Goal: Task Accomplishment & Management: Manage account settings

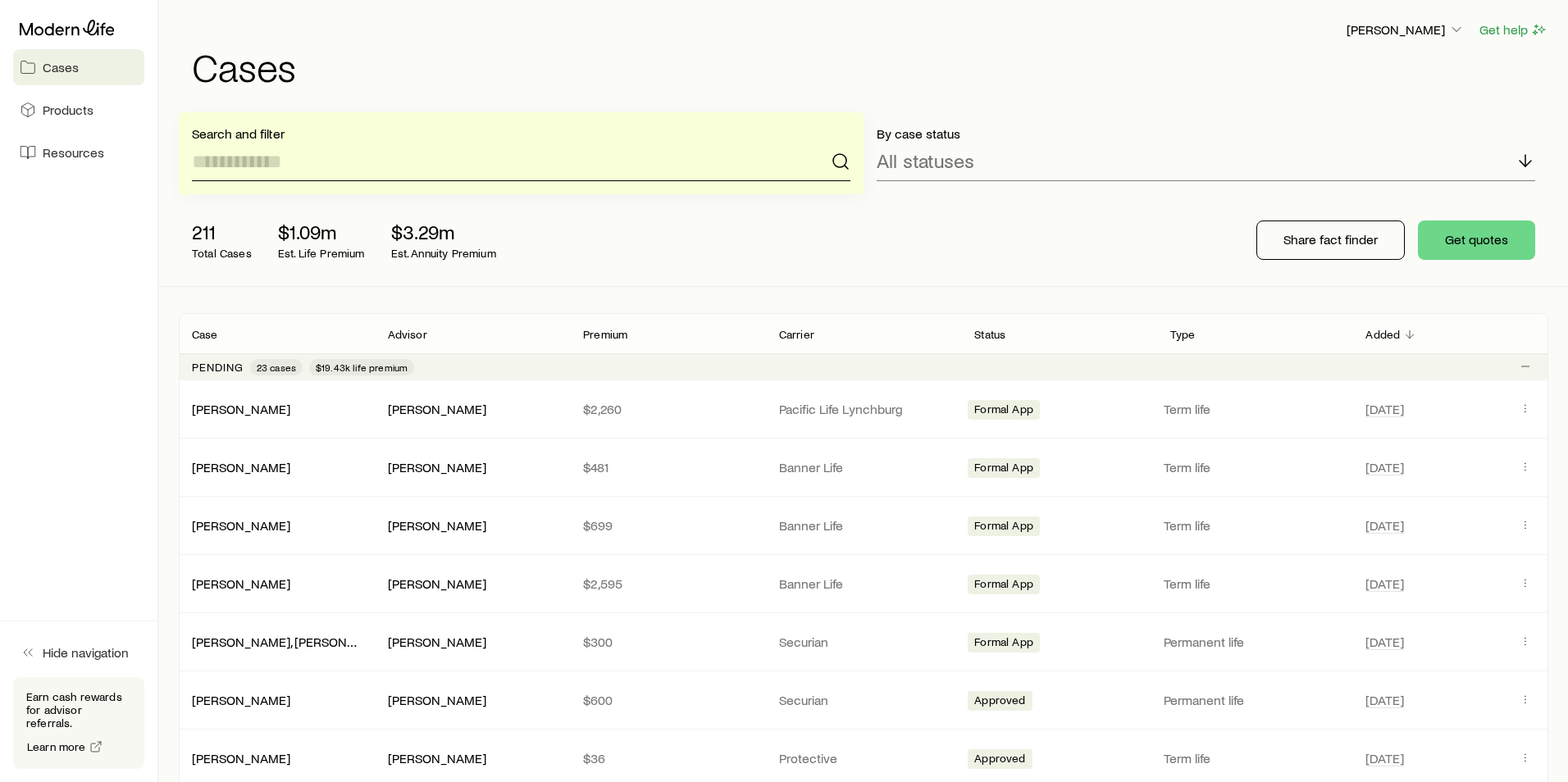
click at [269, 175] on input at bounding box center [521, 162] width 659 height 40
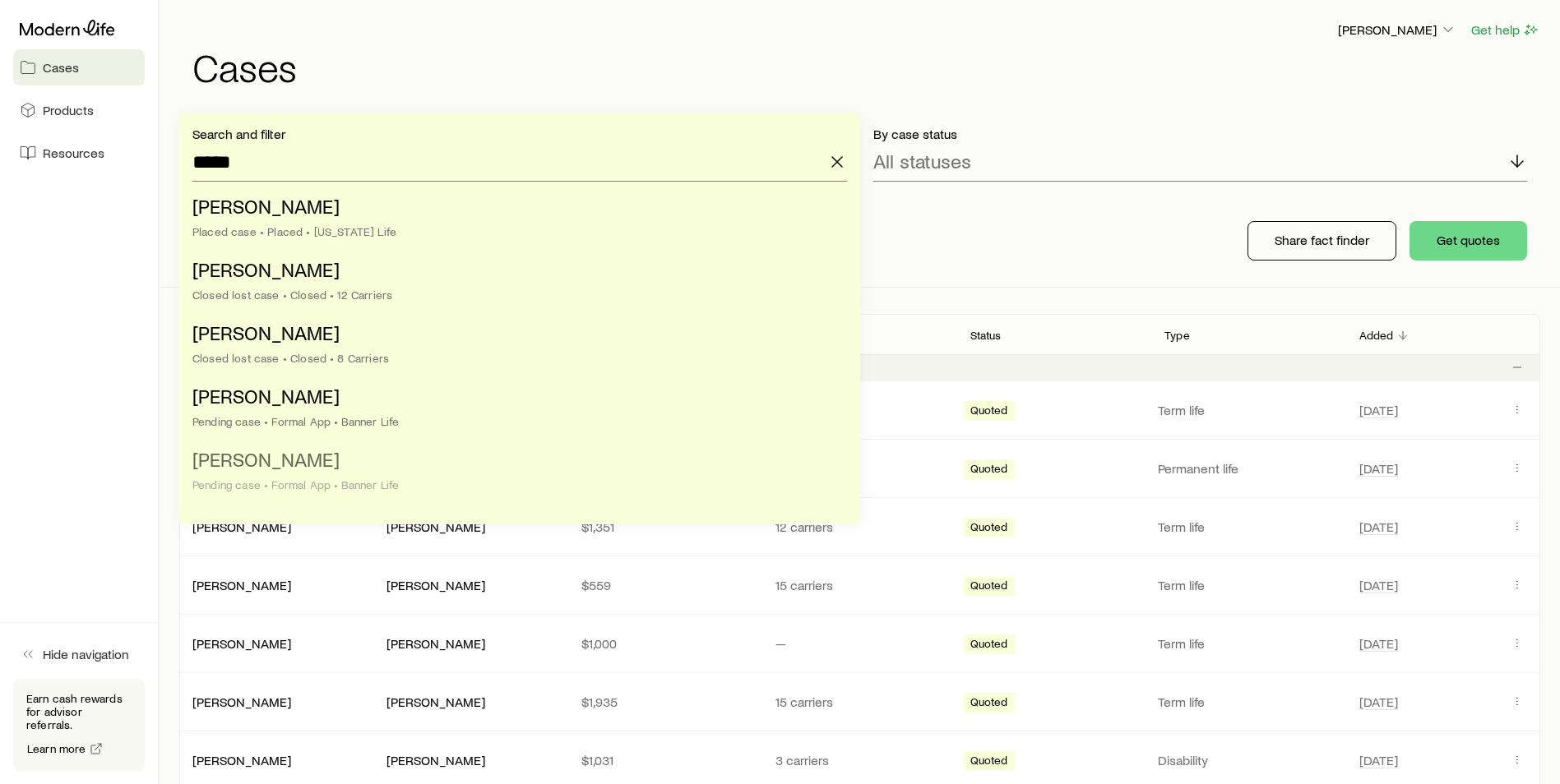
click at [304, 476] on li "[PERSON_NAME] case • Formal App • Banner Life" at bounding box center [514, 473] width 644 height 63
type input "**********"
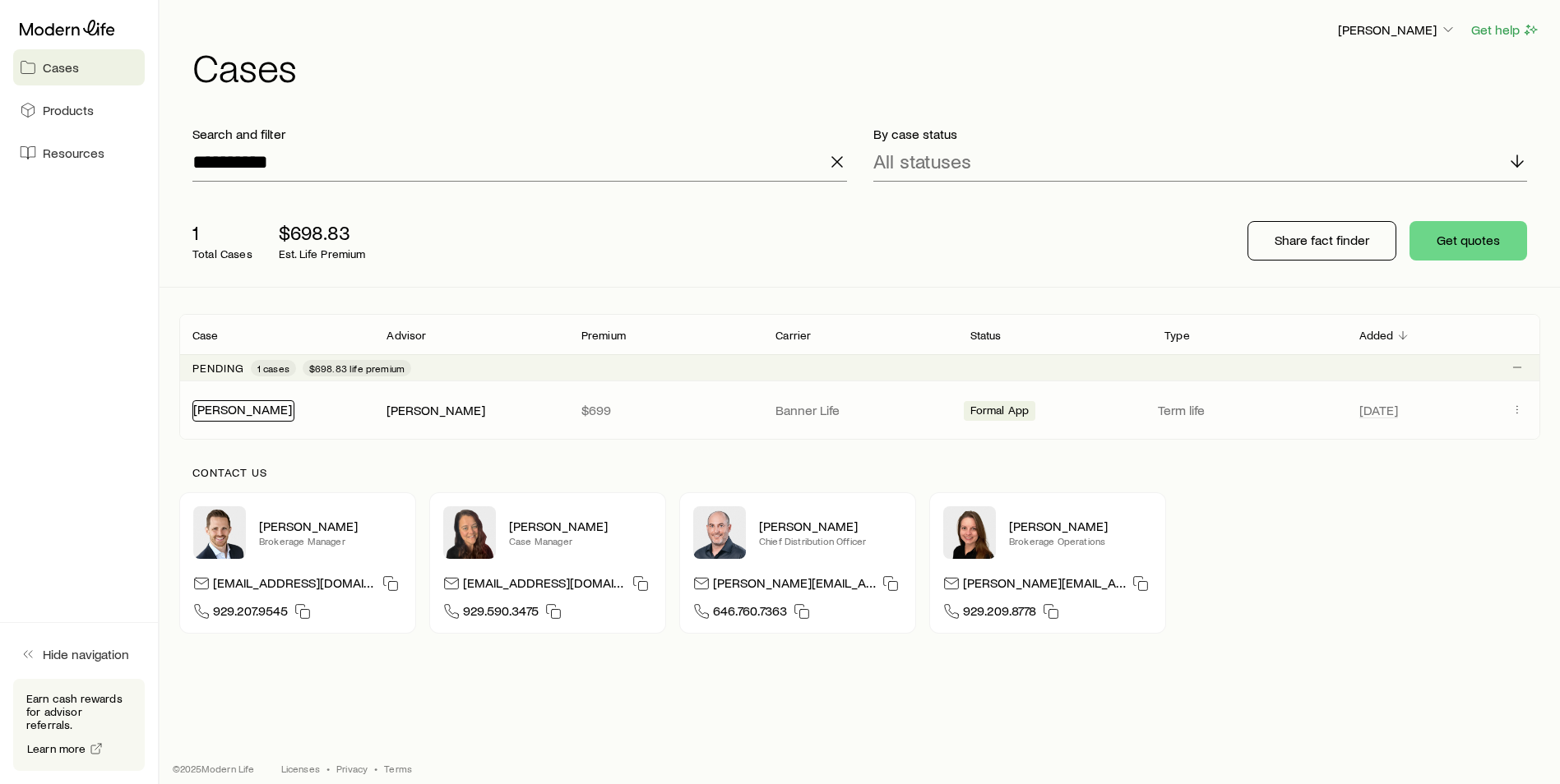
click at [231, 412] on link "[PERSON_NAME]" at bounding box center [242, 409] width 98 height 15
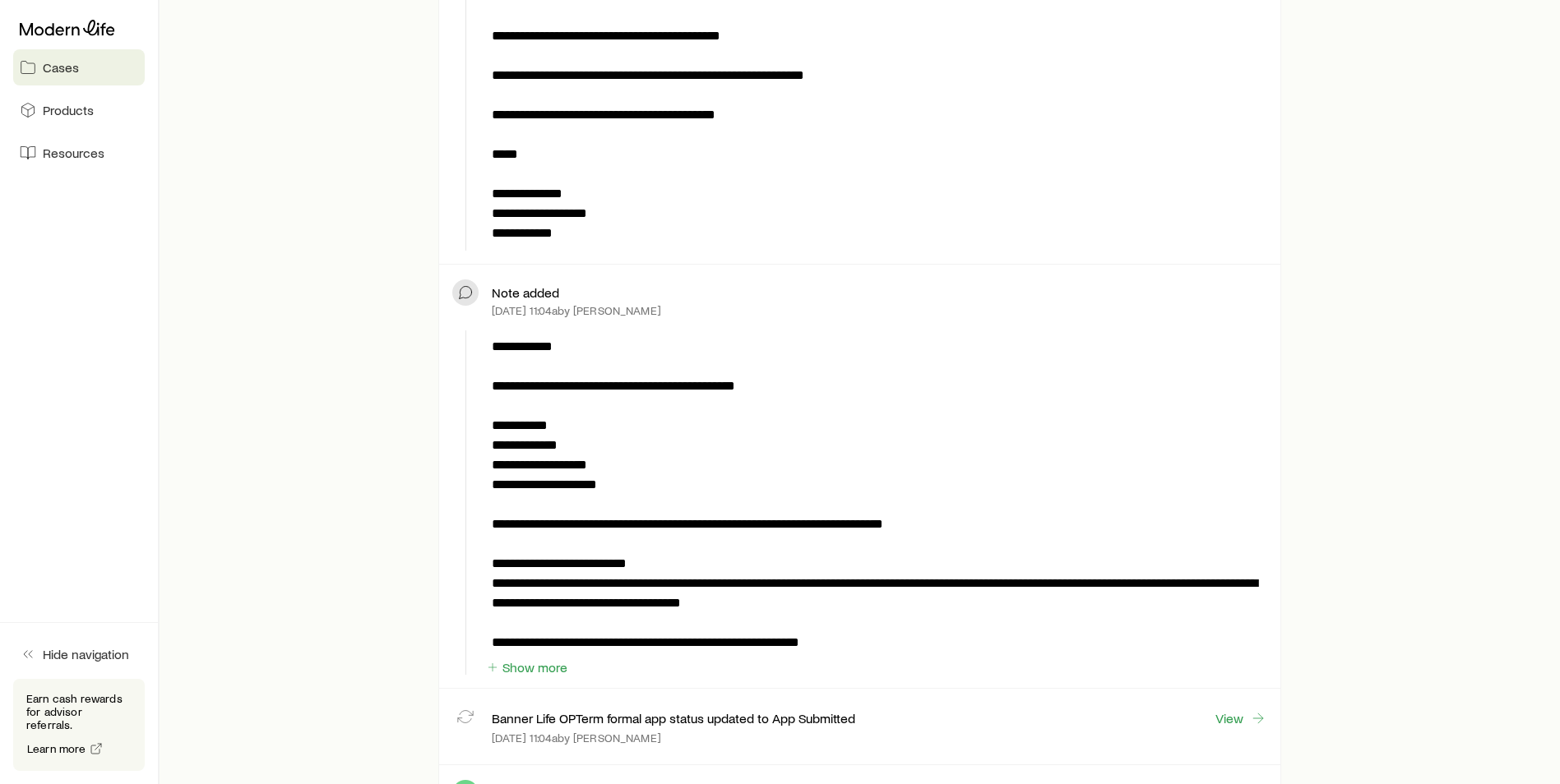
scroll to position [1315, 0]
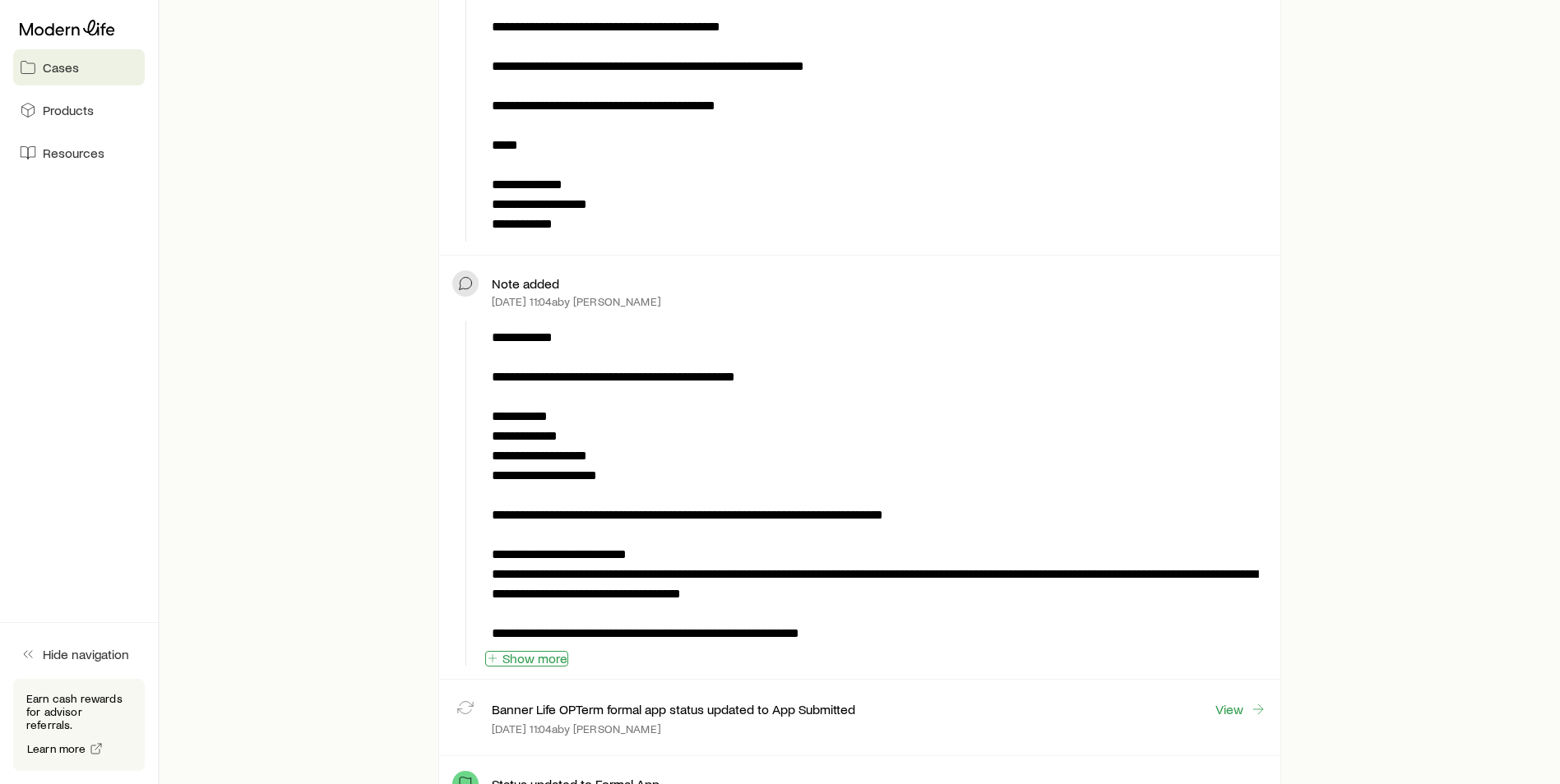
click at [523, 653] on button "Show more" at bounding box center [527, 659] width 83 height 15
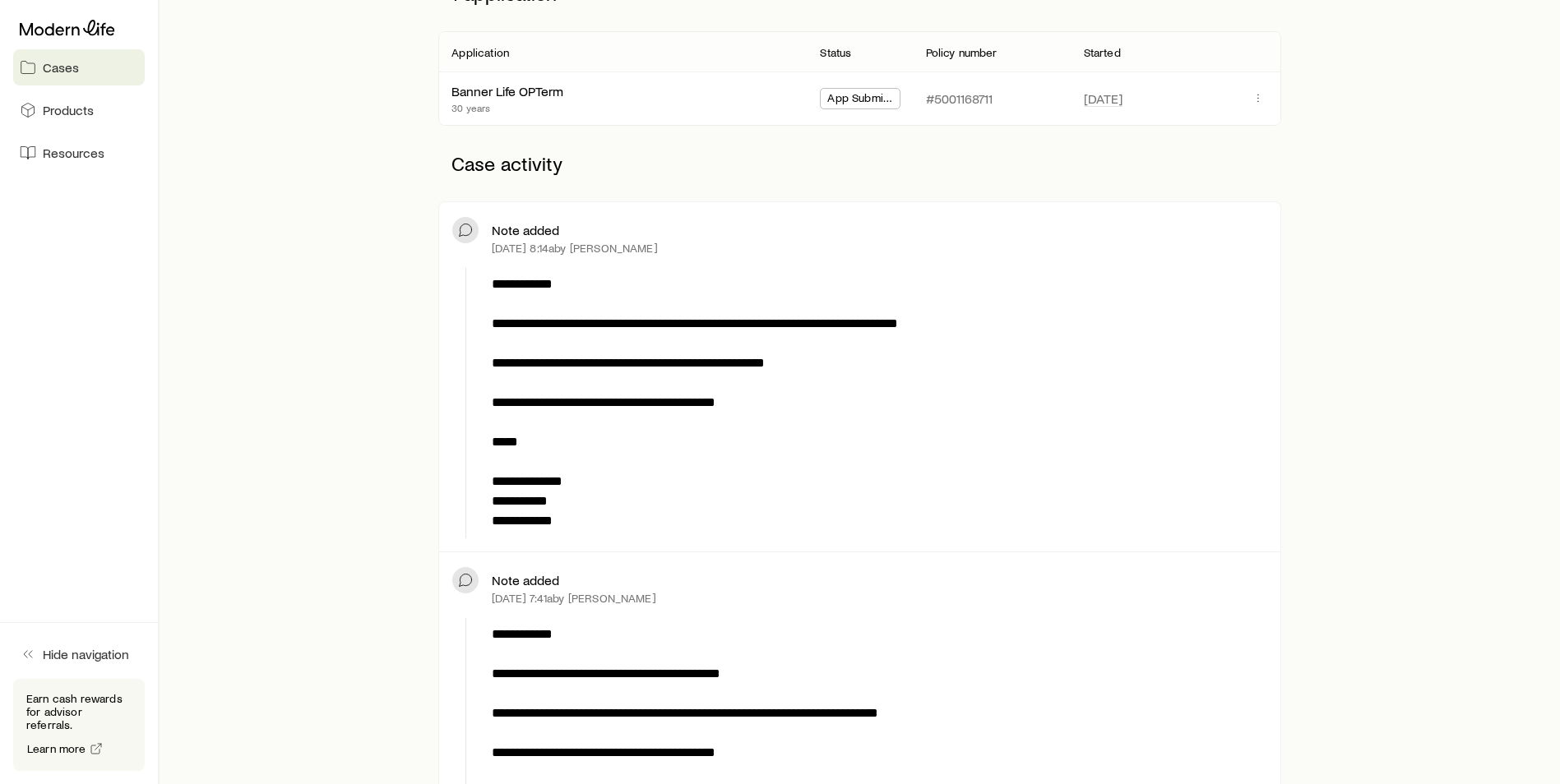
scroll to position [0, 0]
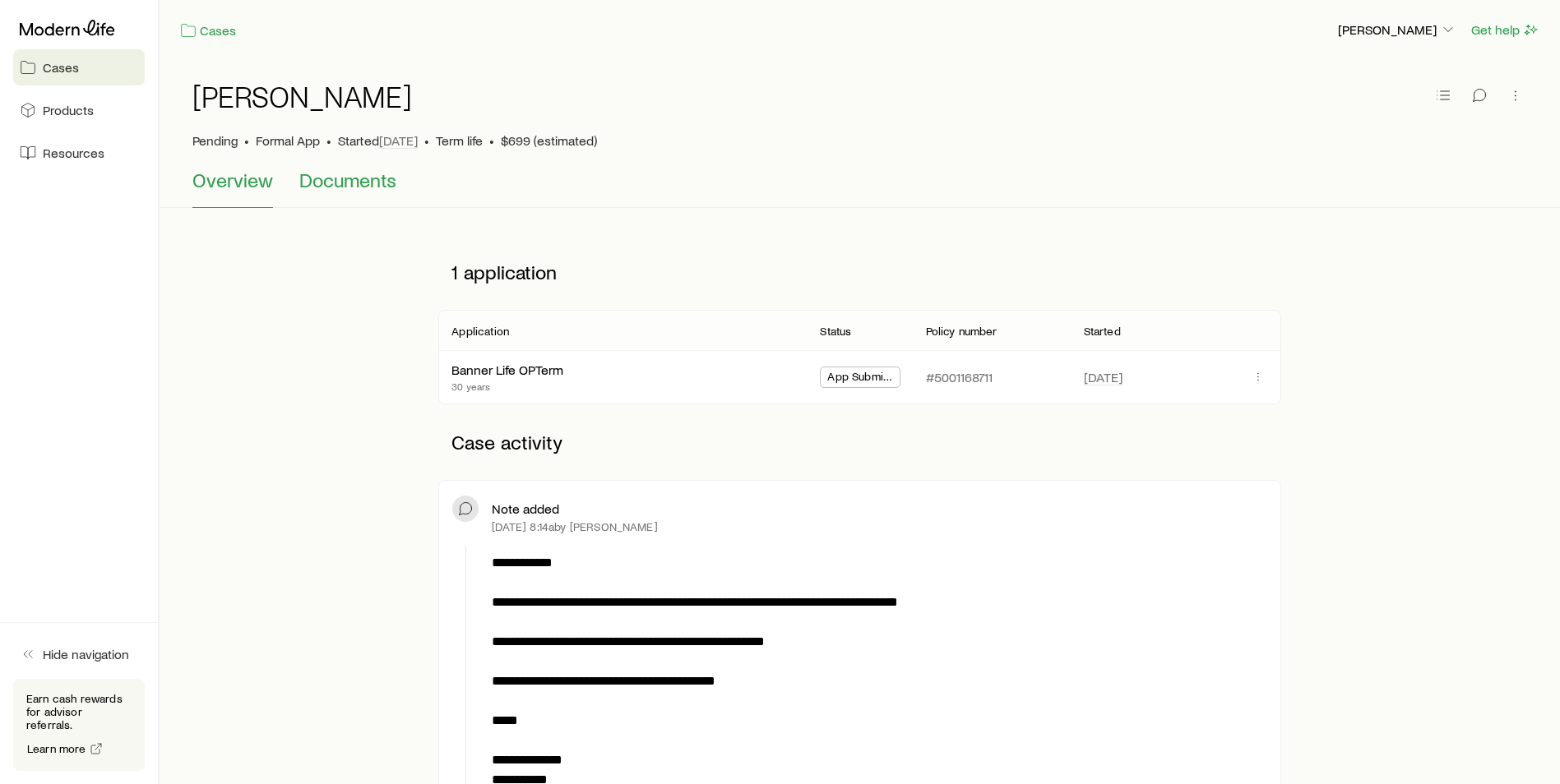
click at [366, 180] on span "Documents" at bounding box center [348, 180] width 97 height 23
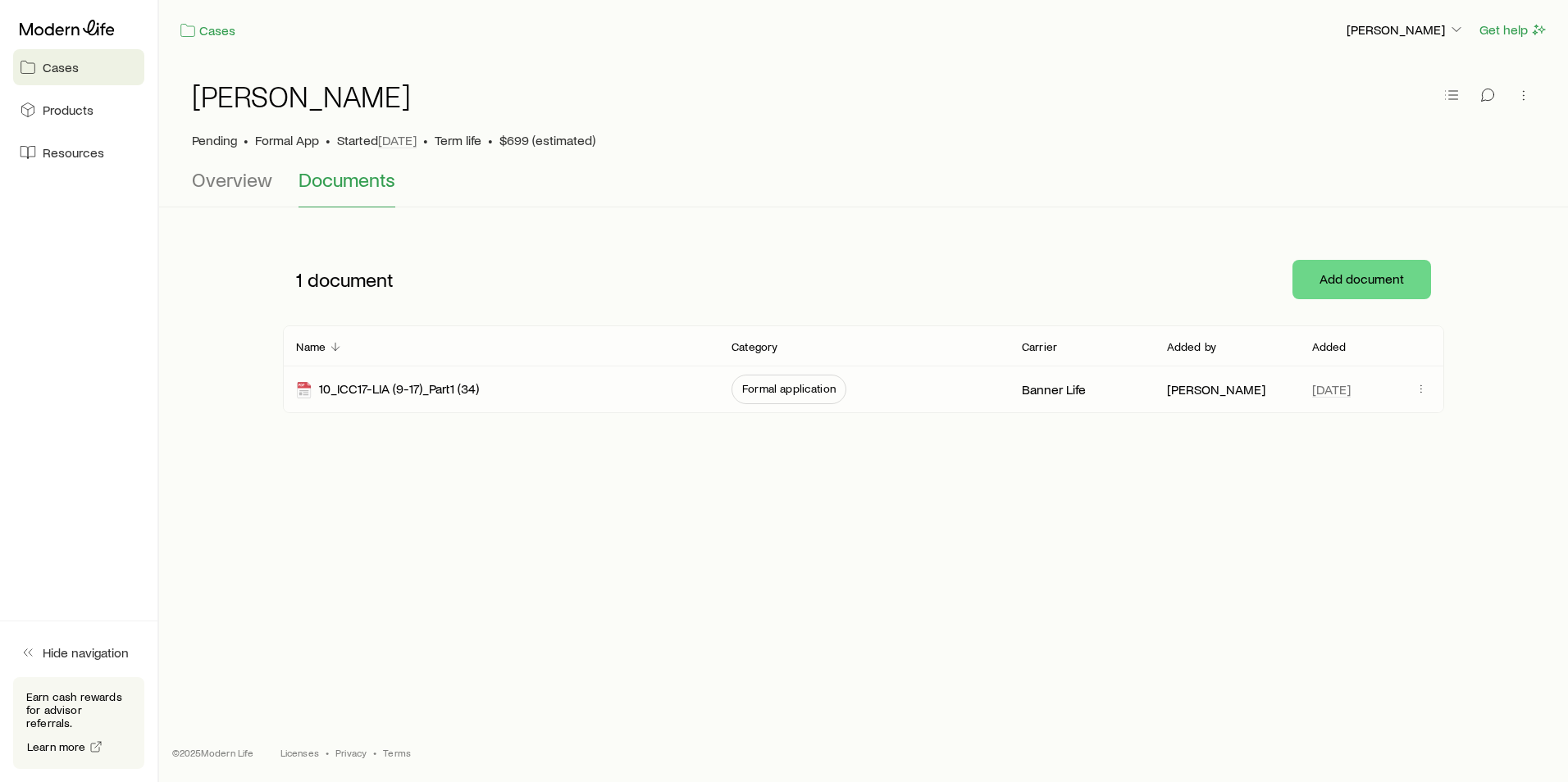
click at [413, 378] on div "10_ICC17-LIA (9-17)_Part1 (34)" at bounding box center [500, 389] width 410 height 46
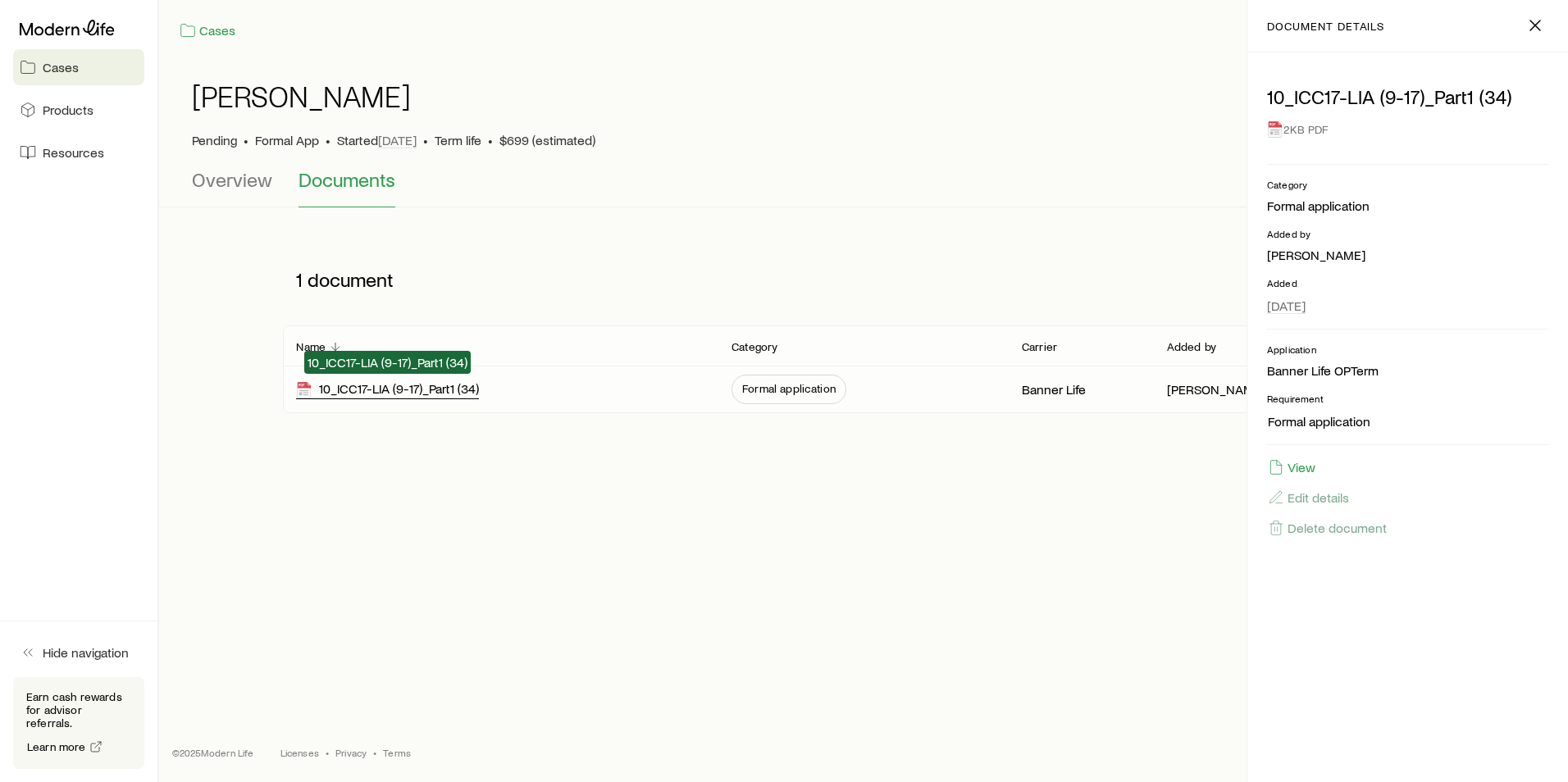
click at [413, 385] on div "10_ICC17-LIA (9-17)_Part1 (34)" at bounding box center [387, 390] width 183 height 19
click at [216, 168] on span "Overview" at bounding box center [231, 180] width 80 height 23
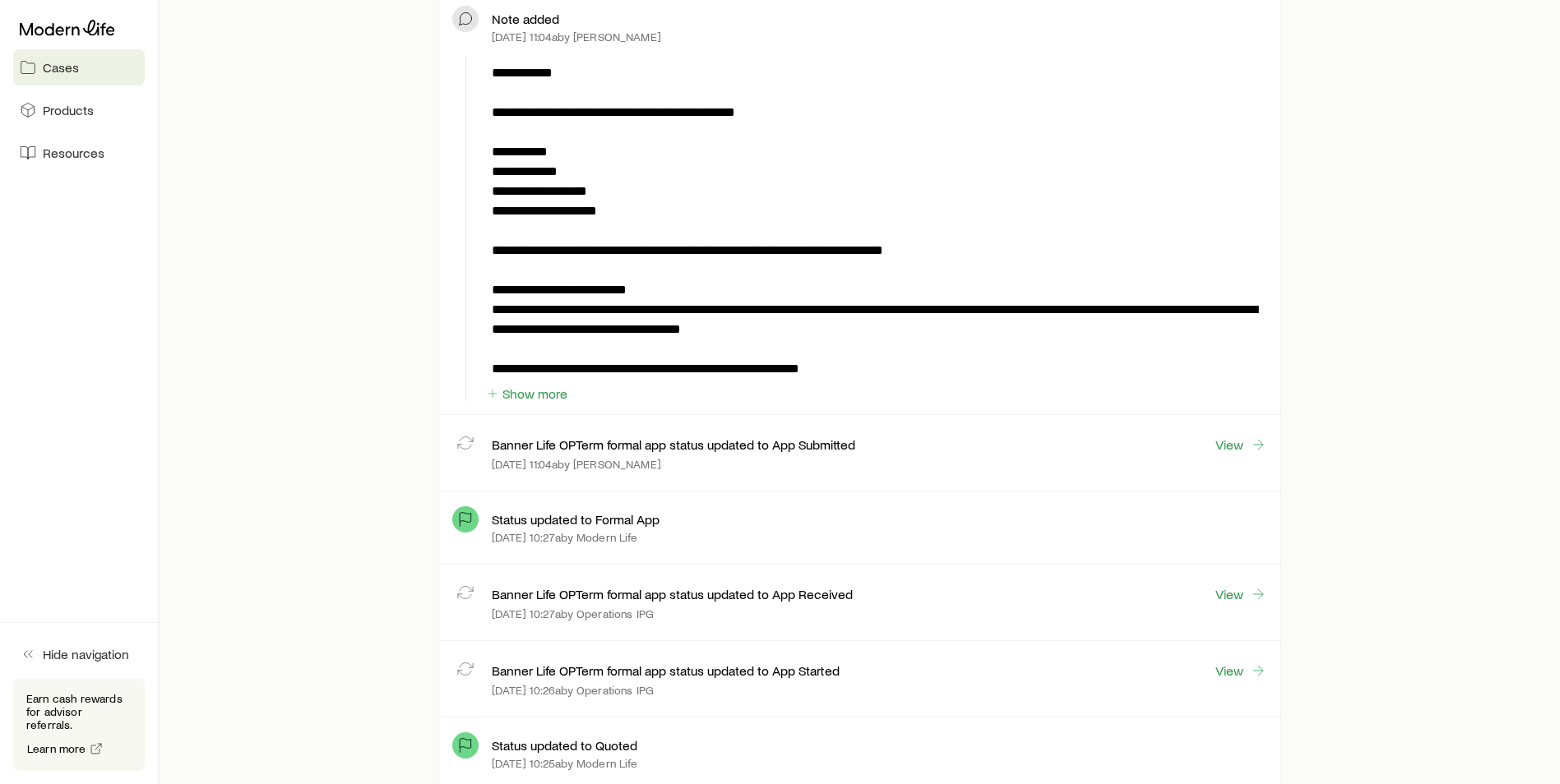
scroll to position [1891, 0]
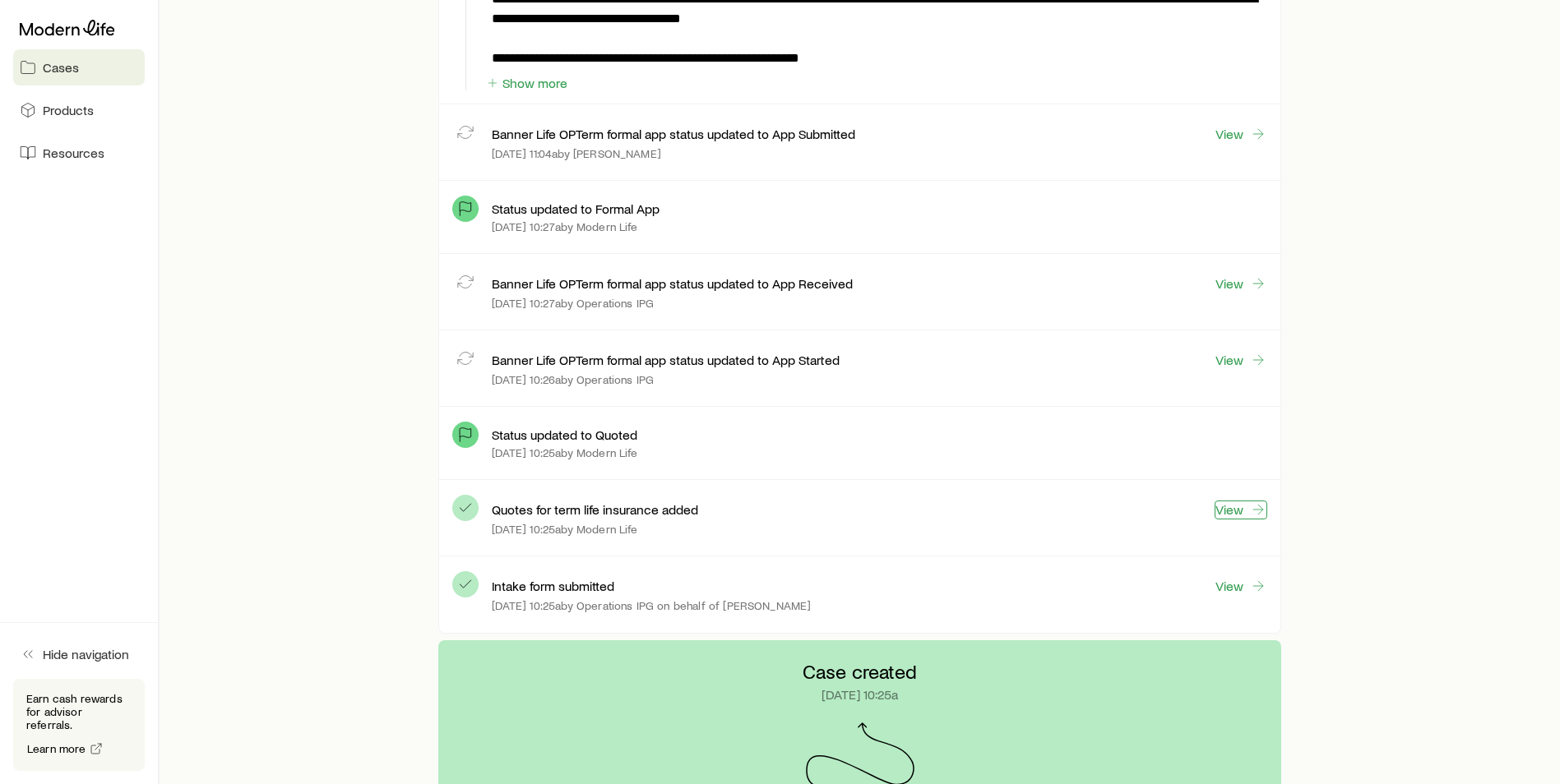
click at [1231, 512] on link "View" at bounding box center [1241, 510] width 52 height 19
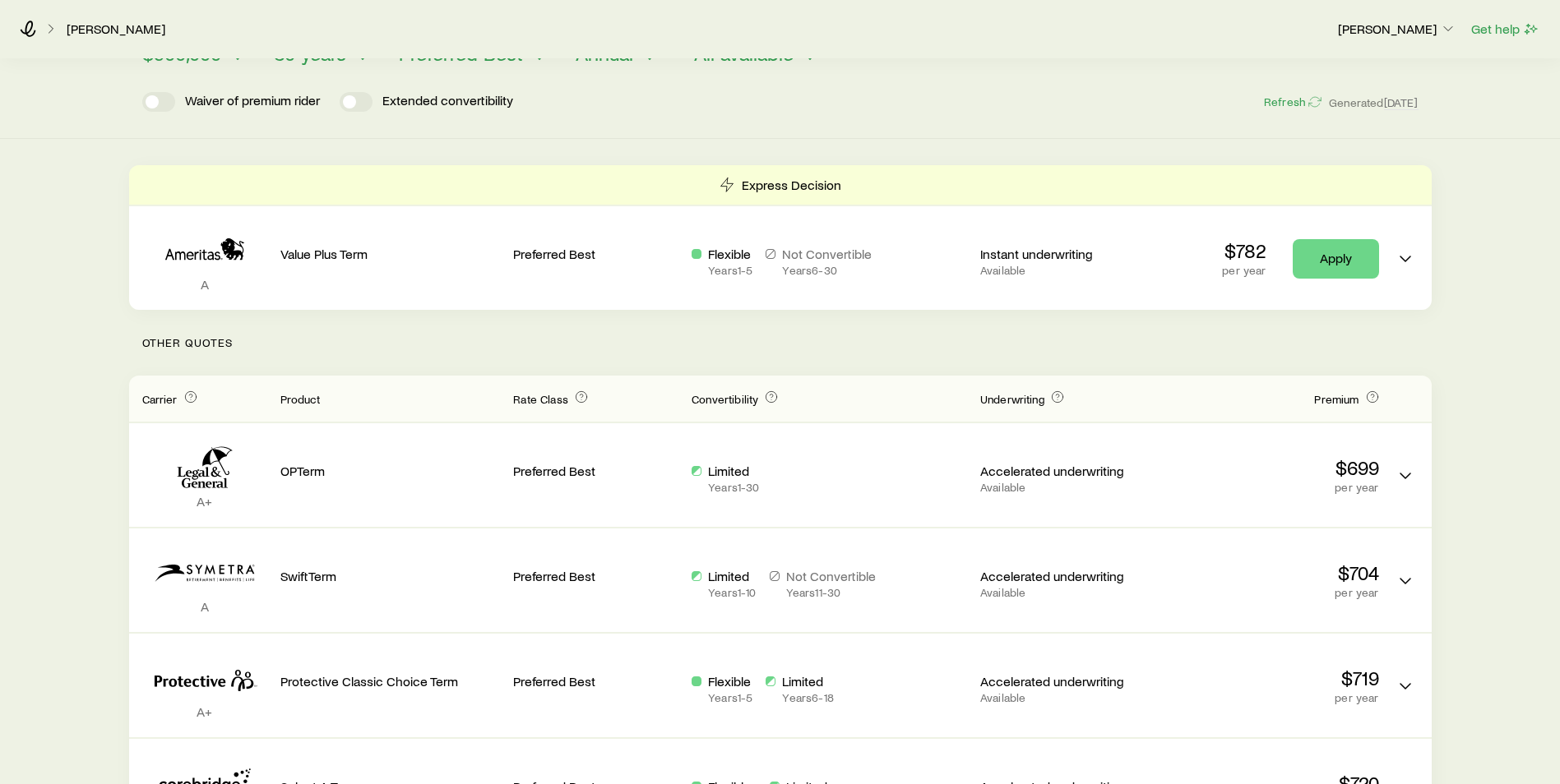
scroll to position [246, 0]
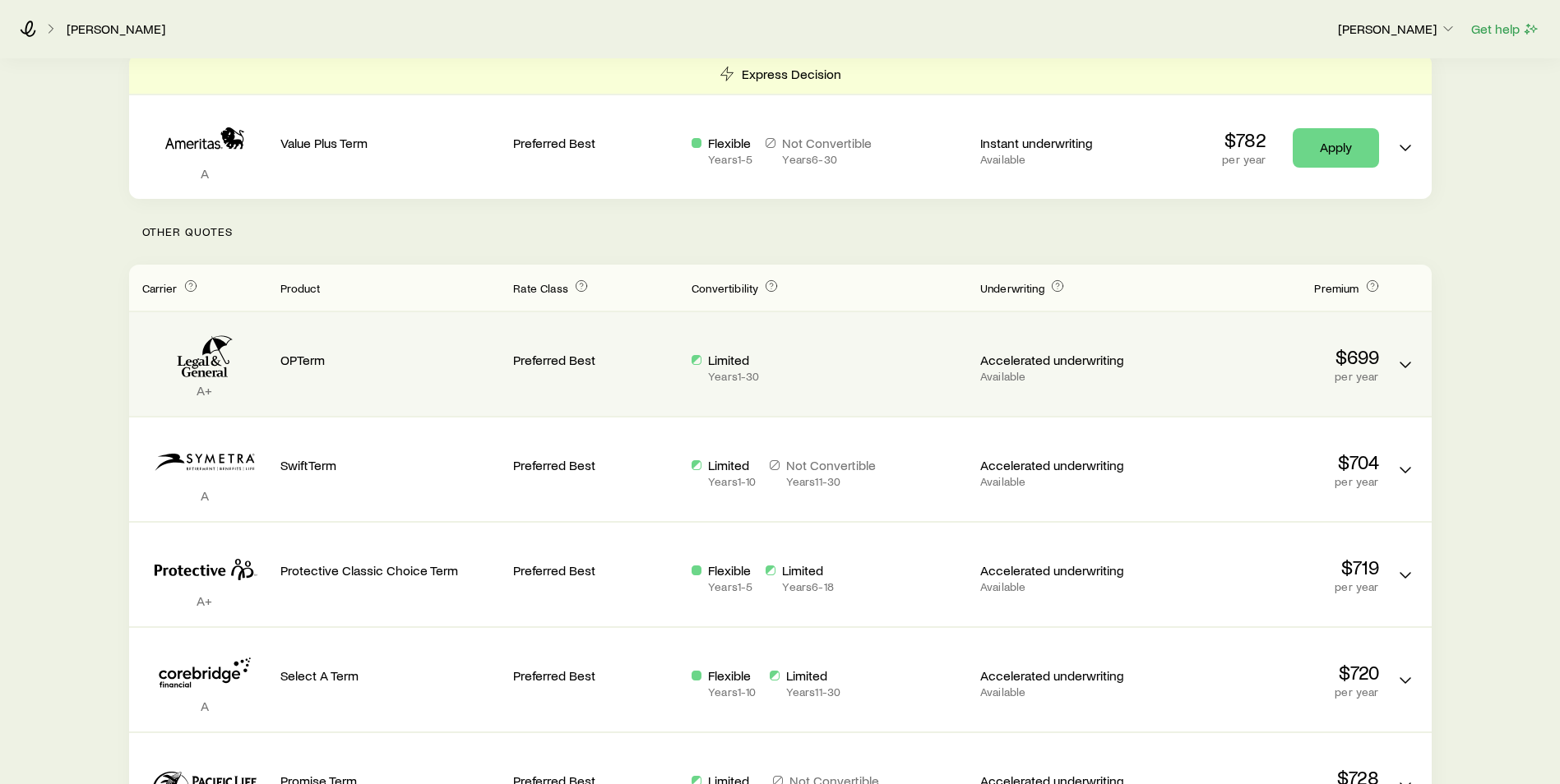
click at [669, 379] on div "Preferred Best" at bounding box center [595, 357] width 165 height 64
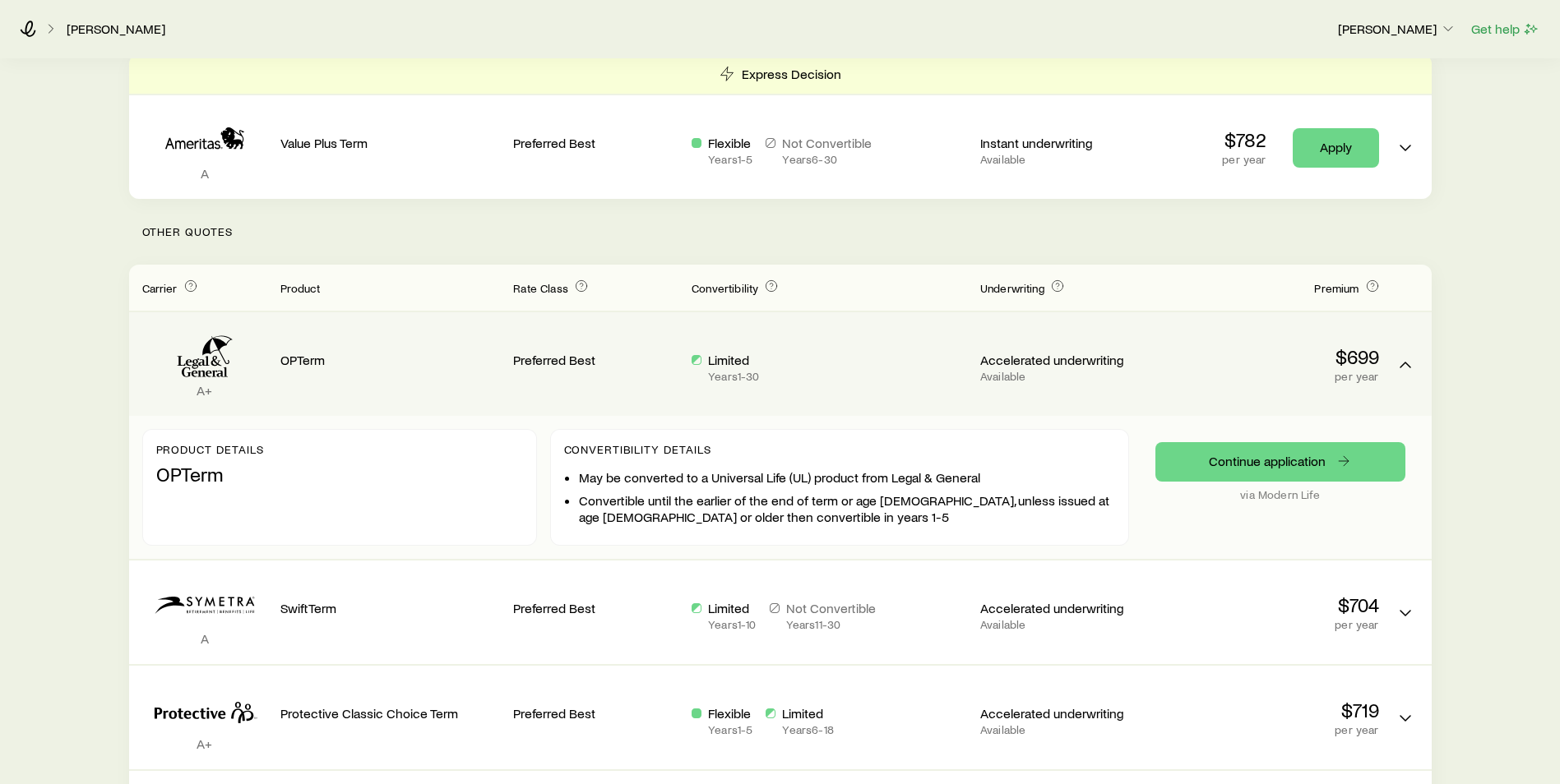
click at [669, 379] on div "Preferred Best" at bounding box center [595, 357] width 165 height 64
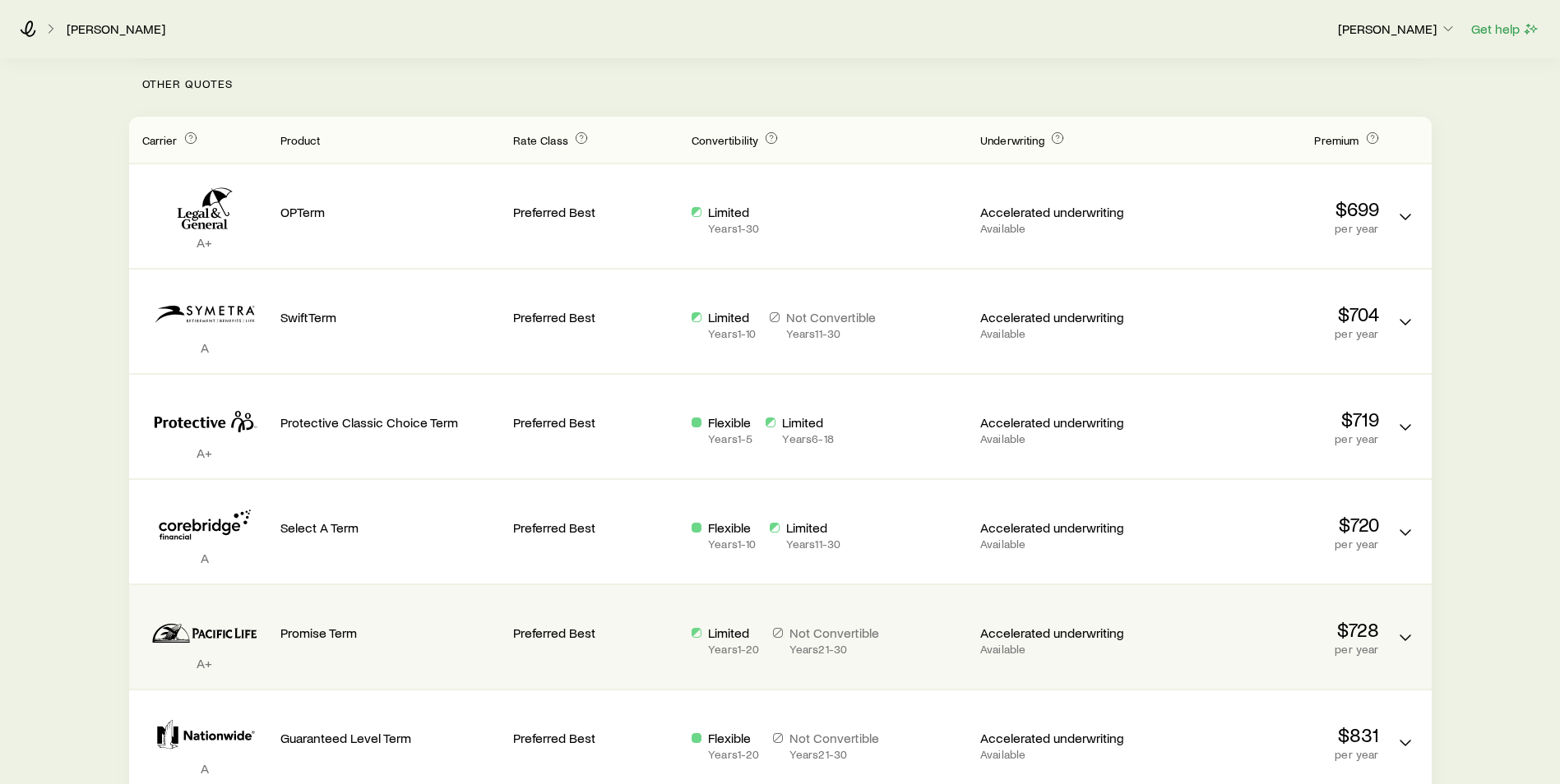
scroll to position [0, 0]
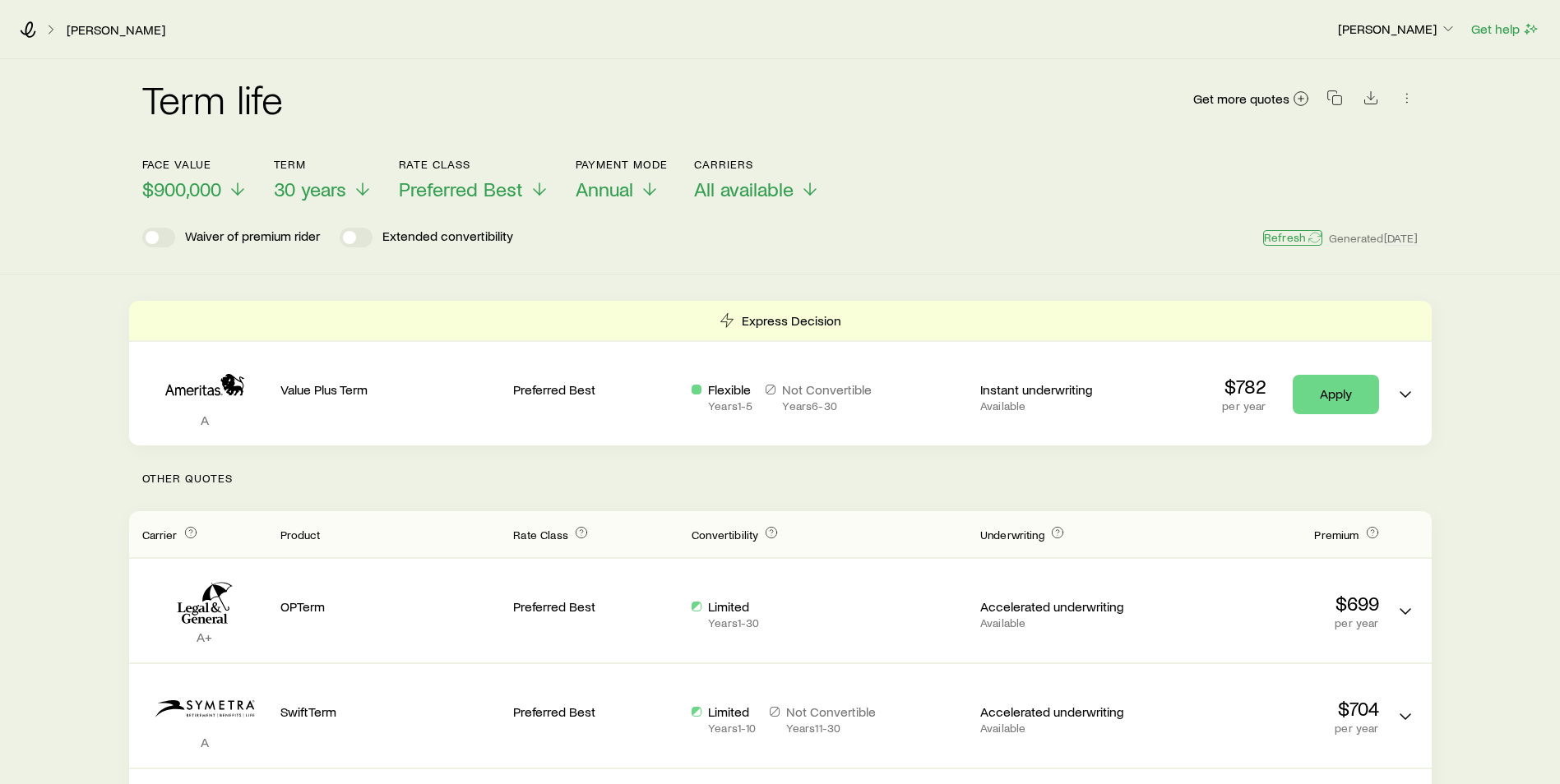
click at [1287, 235] on button "Refresh" at bounding box center [1293, 237] width 60 height 15
click at [75, 23] on link "[PERSON_NAME]" at bounding box center [115, 30] width 100 height 15
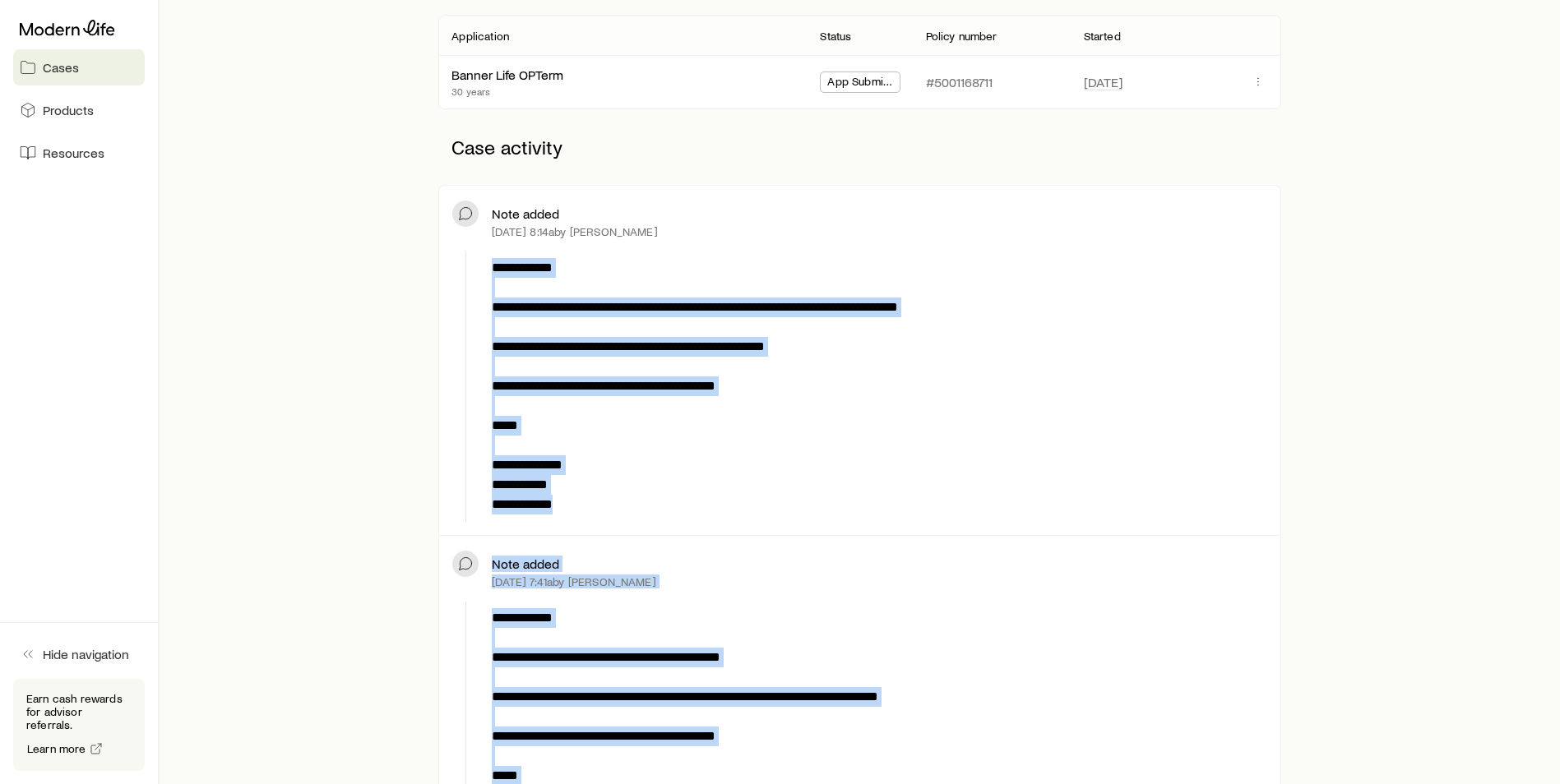
scroll to position [354, 0]
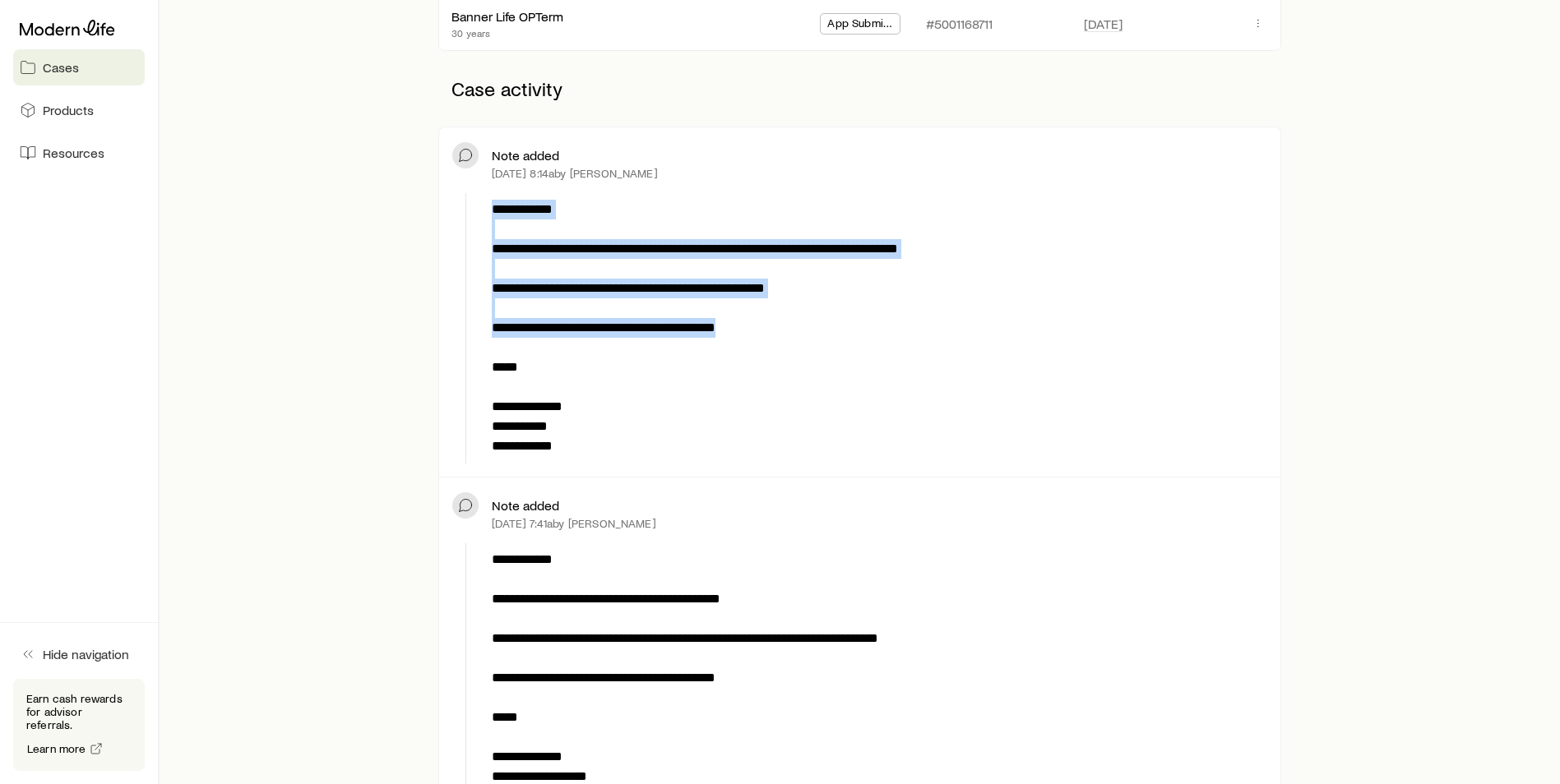
drag, startPoint x: 489, startPoint y: 564, endPoint x: 815, endPoint y: 328, distance: 402.5
click at [815, 328] on div "**********" at bounding box center [876, 328] width 781 height 271
copy p "**********"
